Goal: Transaction & Acquisition: Download file/media

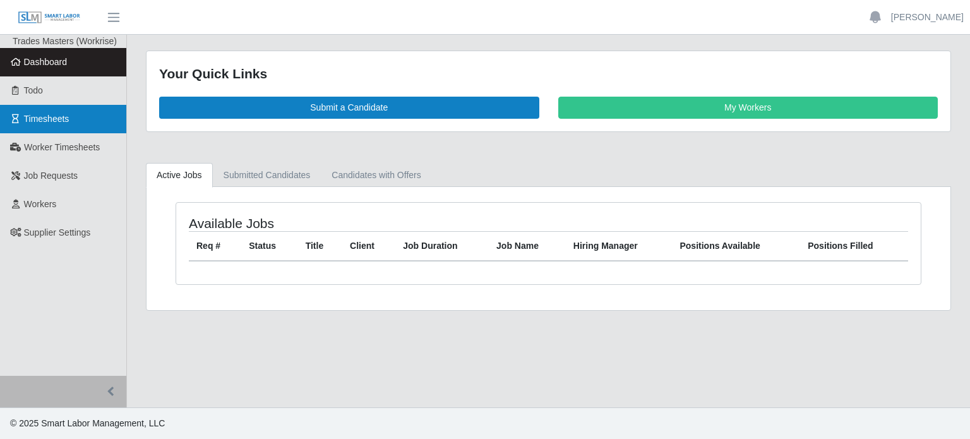
click at [56, 110] on link "Timesheets" at bounding box center [63, 119] width 126 height 28
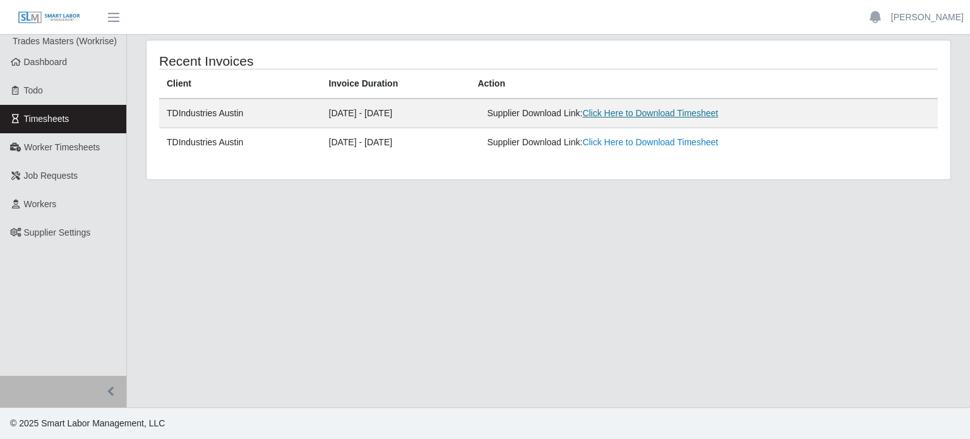
click at [639, 111] on link "Click Here to Download Timesheet" at bounding box center [650, 113] width 136 height 10
click at [951, 20] on link "Bella P" at bounding box center [927, 17] width 73 height 13
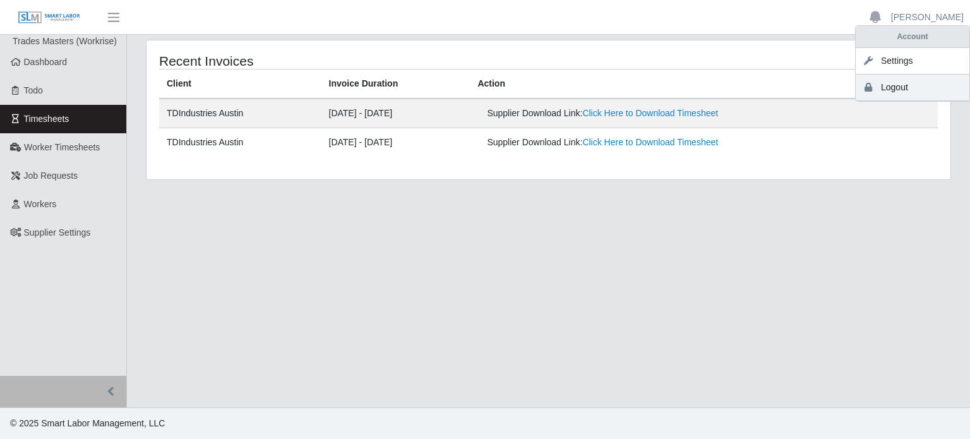
click at [953, 88] on link "Logout" at bounding box center [913, 88] width 114 height 27
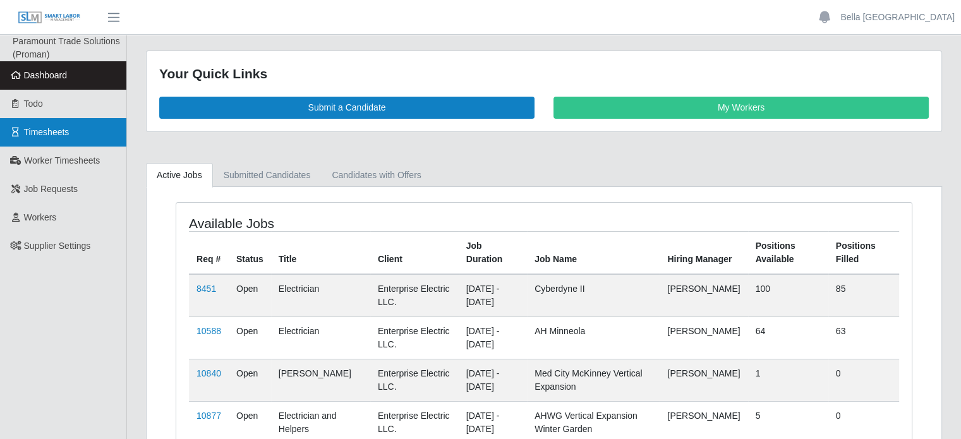
click at [27, 133] on span "Timesheets" at bounding box center [46, 132] width 45 height 10
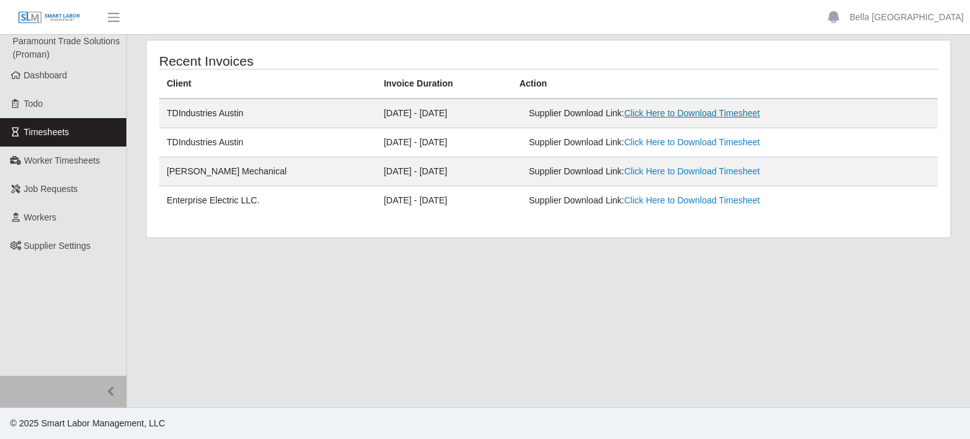
click at [691, 118] on link "Click Here to Download Timesheet" at bounding box center [692, 113] width 136 height 10
